Goal: Navigation & Orientation: Find specific page/section

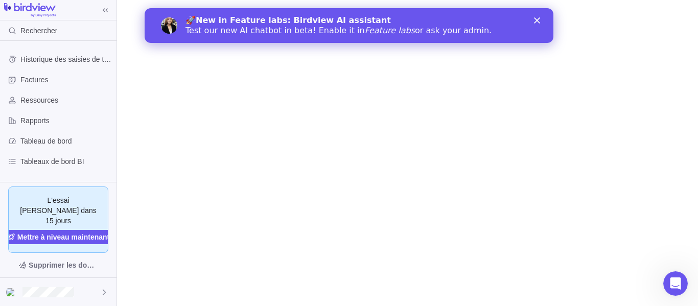
click at [540, 19] on div "Fermer" at bounding box center [539, 20] width 10 height 6
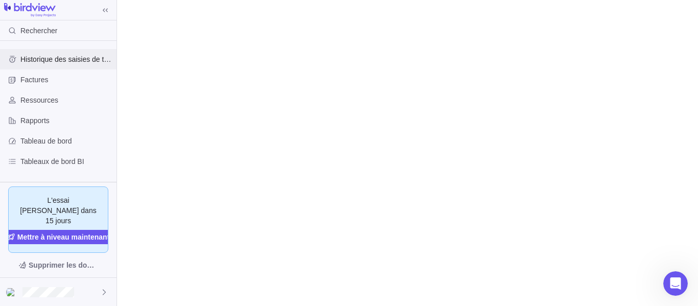
click at [52, 65] on div "Historique des saisies de temps" at bounding box center [58, 59] width 117 height 20
click at [54, 87] on div "Factures" at bounding box center [58, 80] width 117 height 20
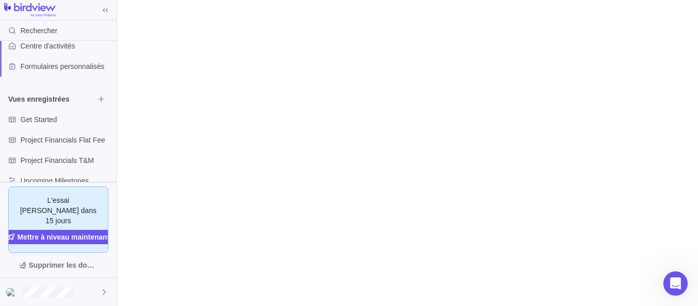
scroll to position [176, 0]
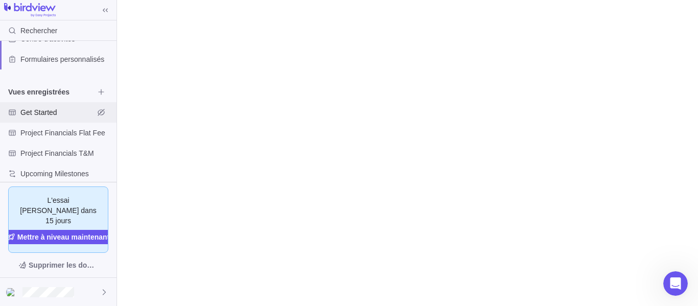
click at [75, 109] on span "Get Started" at bounding box center [57, 112] width 74 height 10
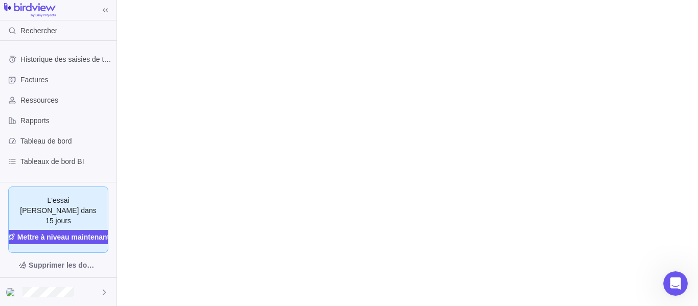
click at [19, 6] on img at bounding box center [30, 10] width 52 height 14
click at [42, 10] on img at bounding box center [30, 10] width 52 height 14
click at [89, 164] on span "Tableaux de bord BI" at bounding box center [66, 161] width 92 height 10
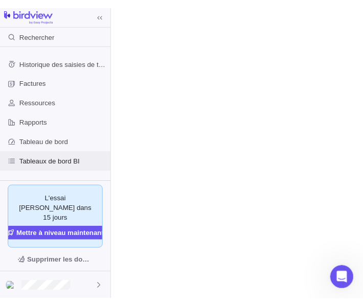
scroll to position [176, 0]
